Goal: Information Seeking & Learning: Learn about a topic

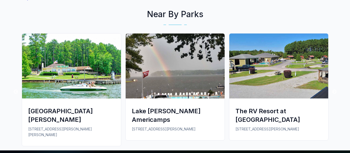
scroll to position [388, 0]
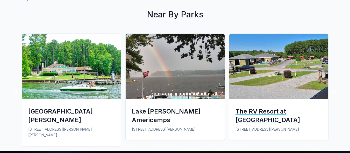
click at [288, 79] on img at bounding box center [278, 66] width 99 height 65
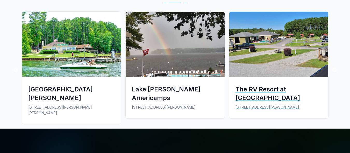
scroll to position [410, 0]
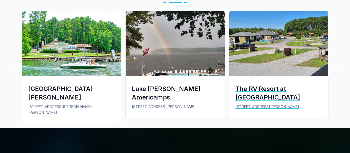
click at [246, 84] on div "The RV Resort at [GEOGRAPHIC_DATA]" at bounding box center [279, 92] width 87 height 17
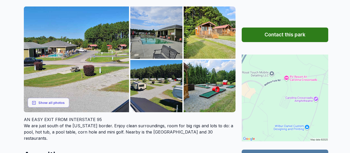
scroll to position [81, 0]
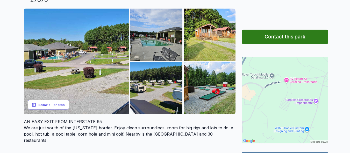
click at [51, 100] on button "Show all photos" at bounding box center [48, 105] width 41 height 10
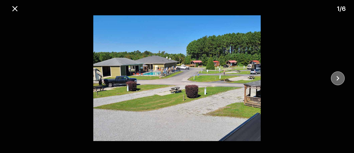
click at [334, 81] on icon "close" at bounding box center [337, 78] width 9 height 9
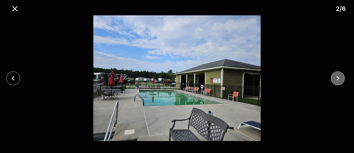
click at [338, 77] on icon "close" at bounding box center [338, 78] width 3 height 5
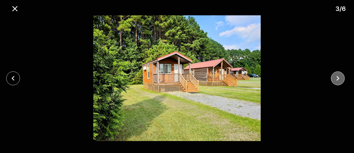
click at [336, 78] on icon "close" at bounding box center [337, 78] width 9 height 9
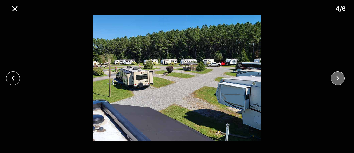
click at [336, 78] on icon "close" at bounding box center [337, 78] width 9 height 9
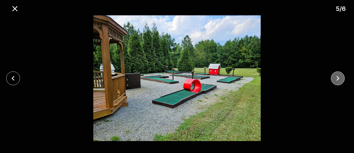
click at [335, 76] on icon "close" at bounding box center [337, 78] width 9 height 9
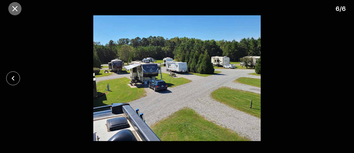
click at [13, 10] on icon "close" at bounding box center [14, 8] width 9 height 9
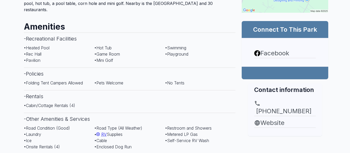
scroll to position [211, 0]
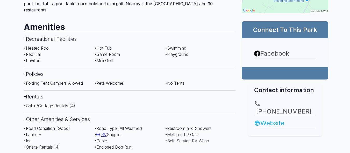
click at [277, 118] on link "Website" at bounding box center [285, 122] width 62 height 9
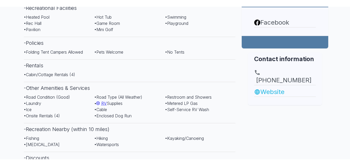
scroll to position [242, 0]
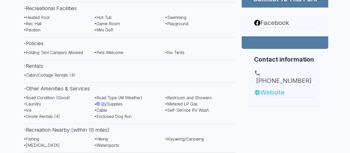
click at [275, 88] on link "Website" at bounding box center [285, 92] width 62 height 9
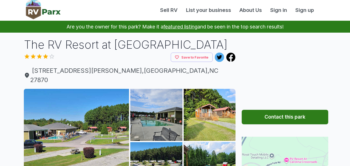
scroll to position [2, 0]
